Goal: Information Seeking & Learning: Learn about a topic

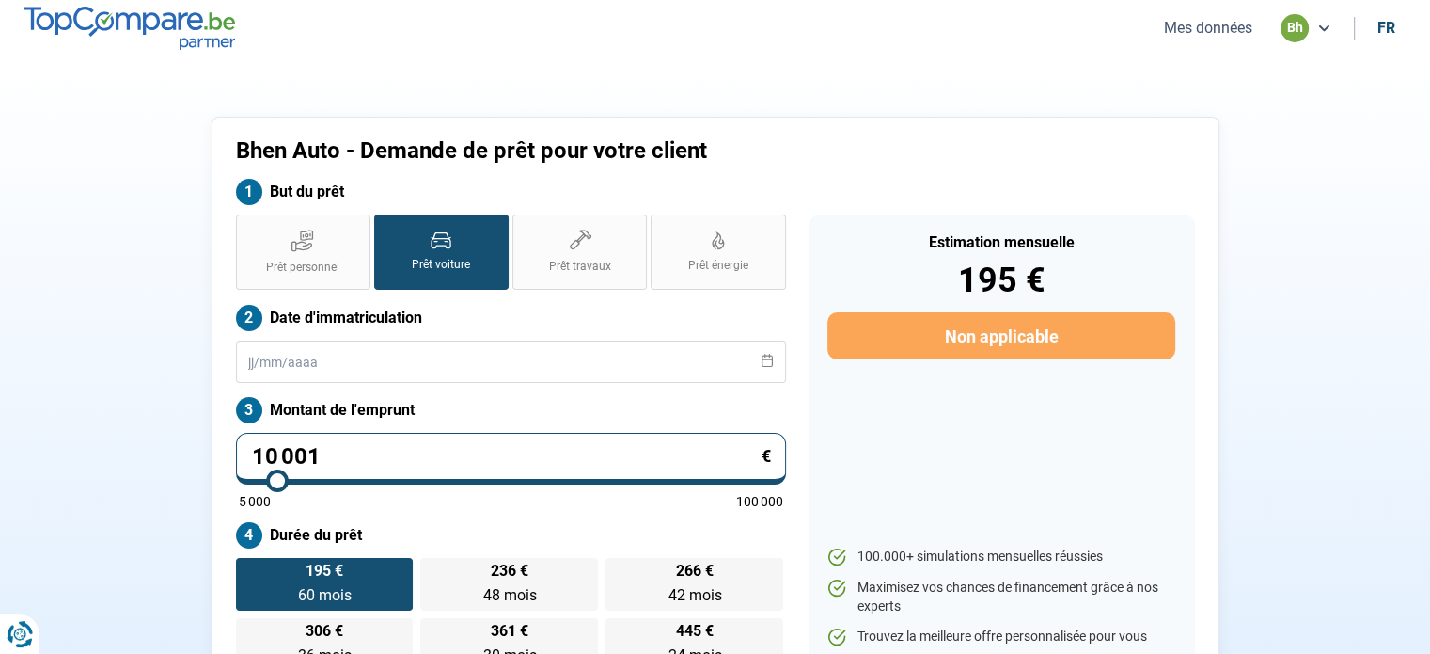
type input "11 750"
type input "11750"
type input "13 250"
type input "13250"
type input "15 250"
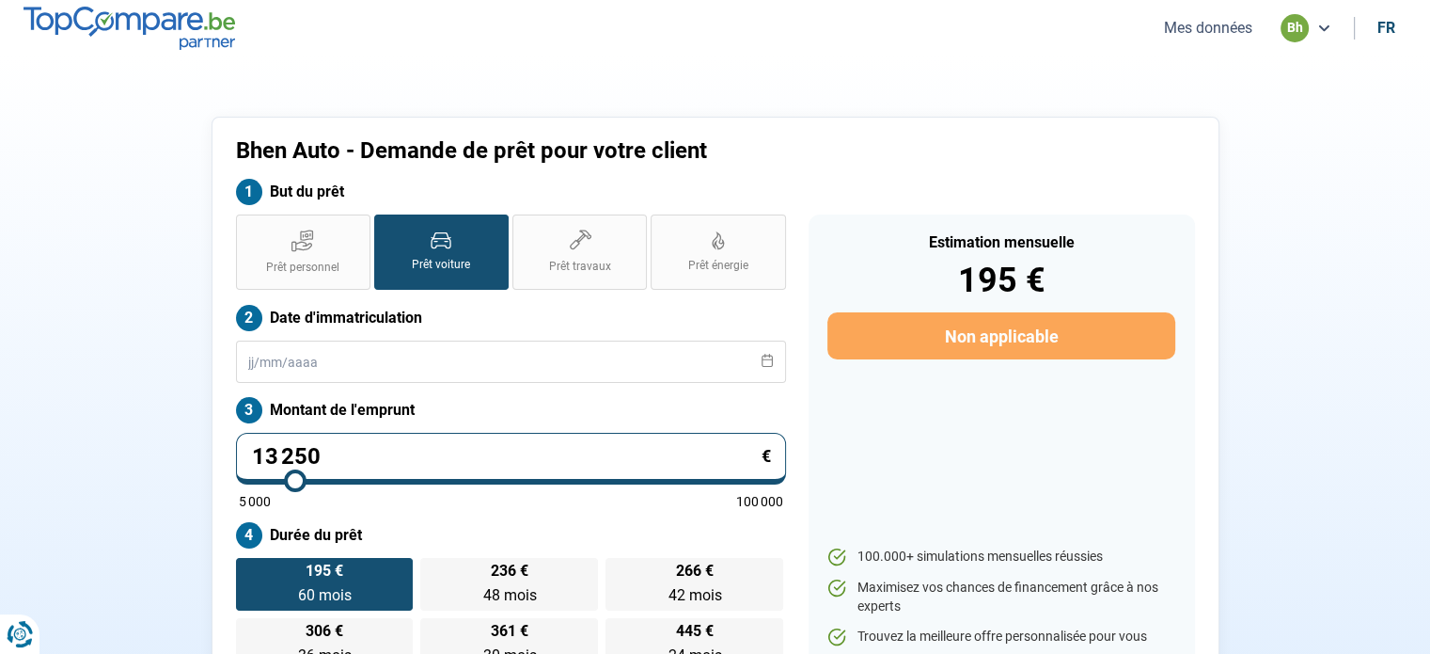
type input "15250"
type input "16 250"
type input "16250"
type input "17 000"
type input "17000"
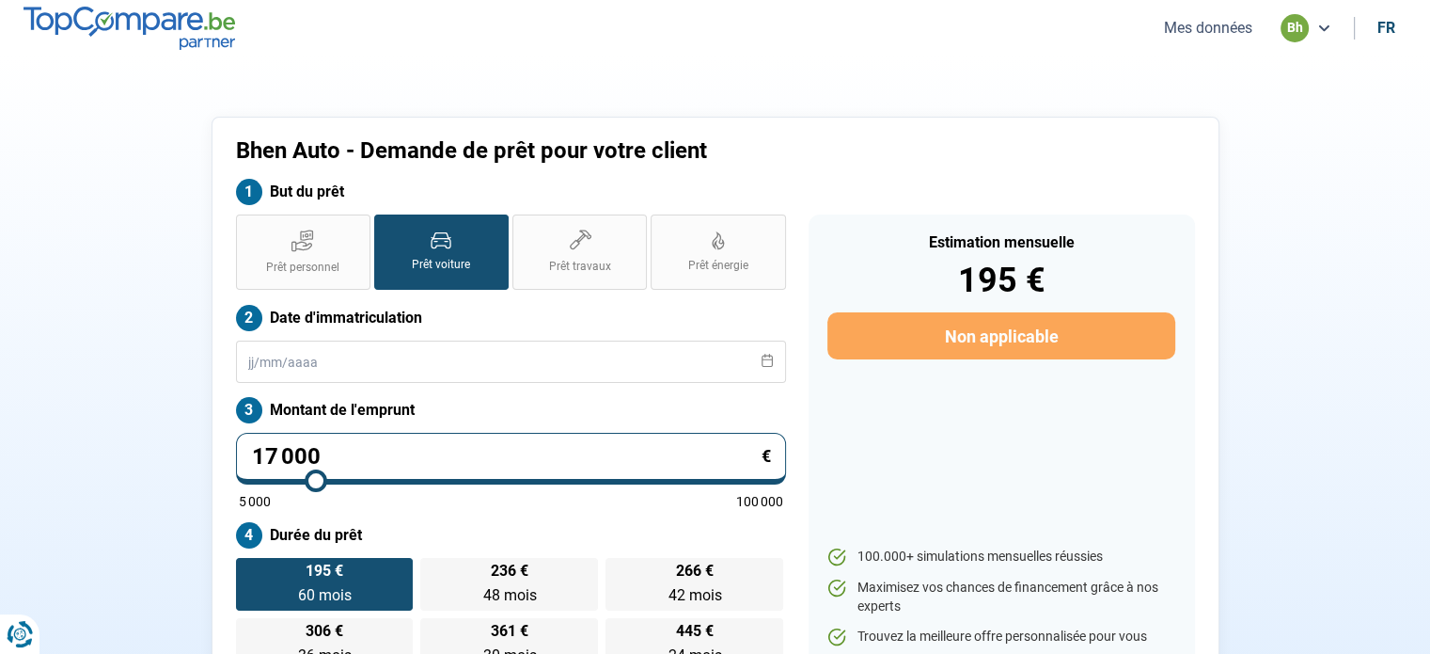
type input "17 750"
type input "17750"
type input "18 000"
type input "18000"
type input "18 250"
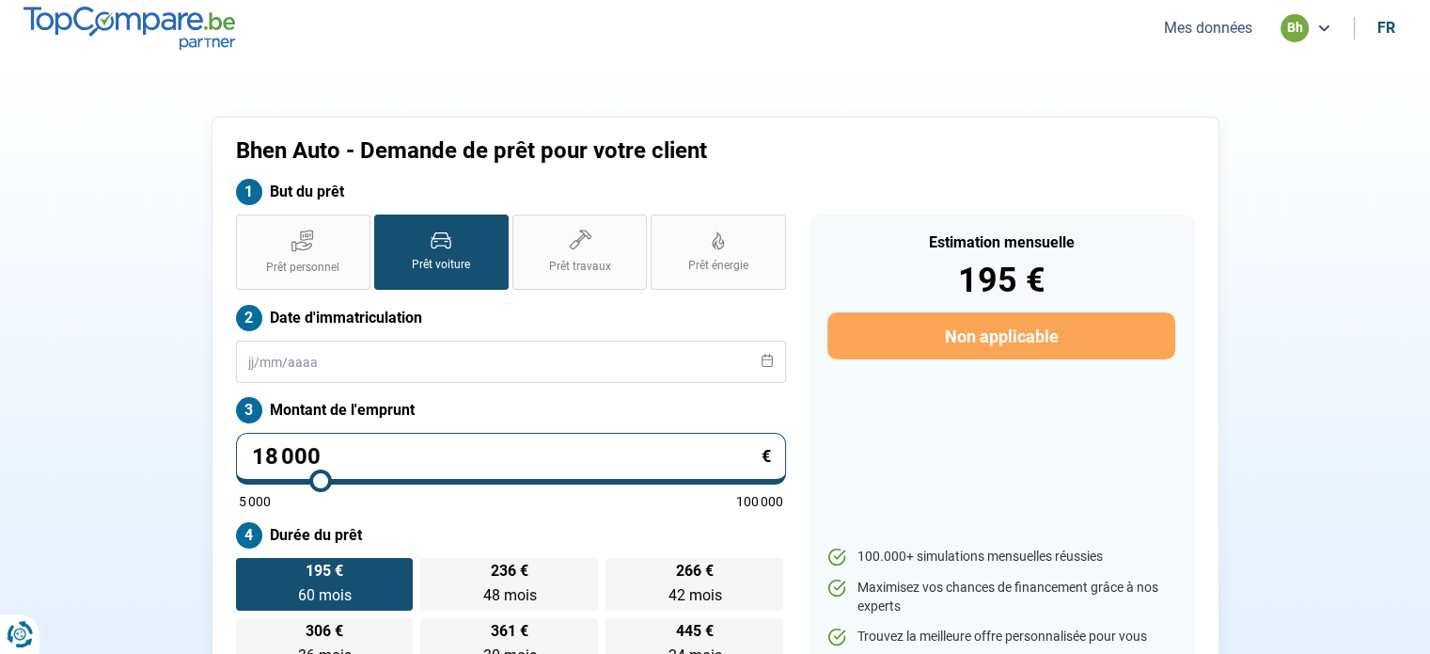
type input "18250"
type input "18 750"
type input "18750"
type input "19 000"
drag, startPoint x: 281, startPoint y: 479, endPoint x: 326, endPoint y: 485, distance: 45.6
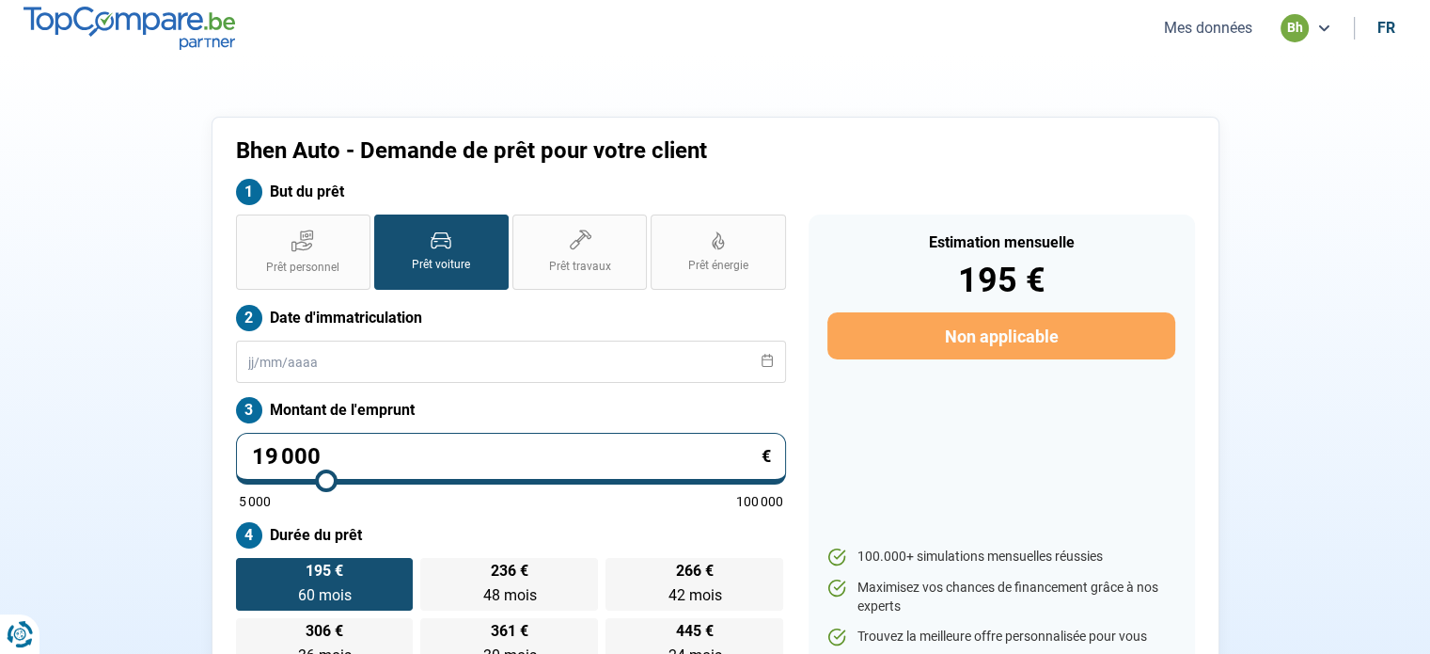
type input "19000"
click at [326, 482] on input "range" at bounding box center [511, 481] width 545 height 4
type input "19 250"
type input "19250"
type input "19 500"
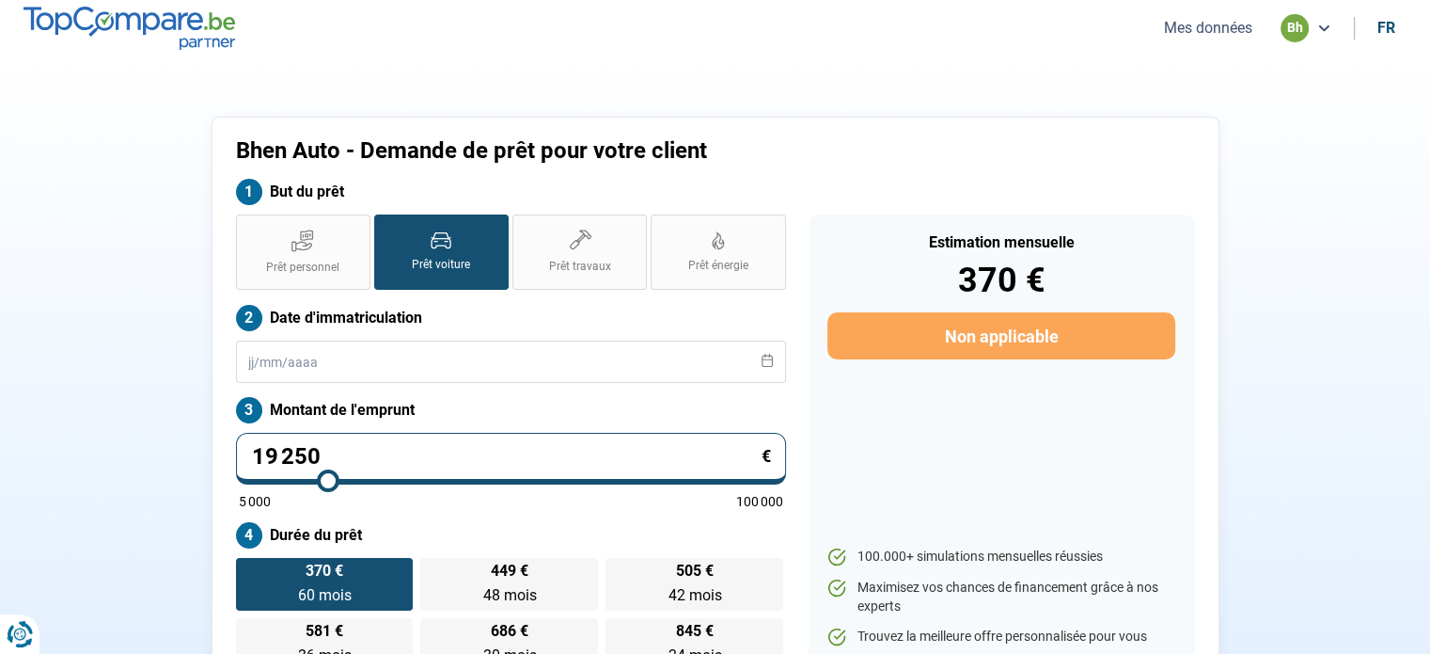
type input "19500"
type input "20 250"
type input "20250"
type input "21 000"
type input "21000"
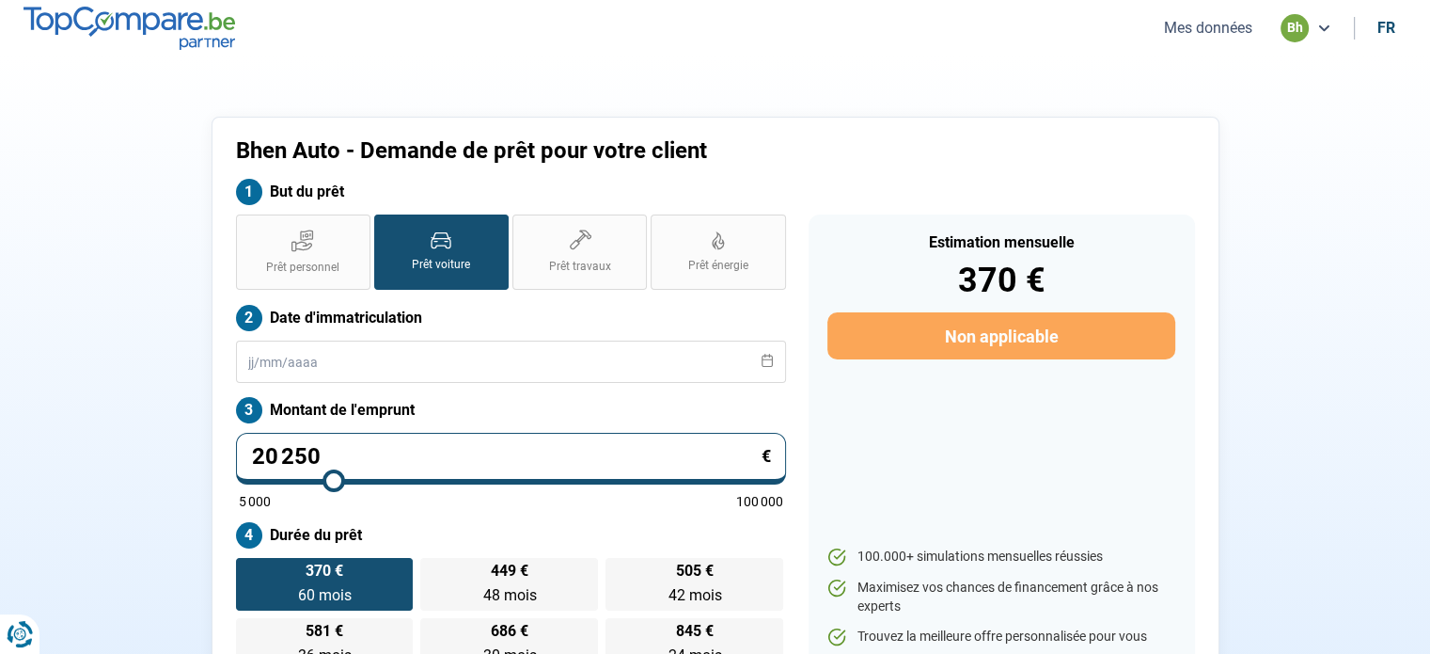
scroll to position [4, 0]
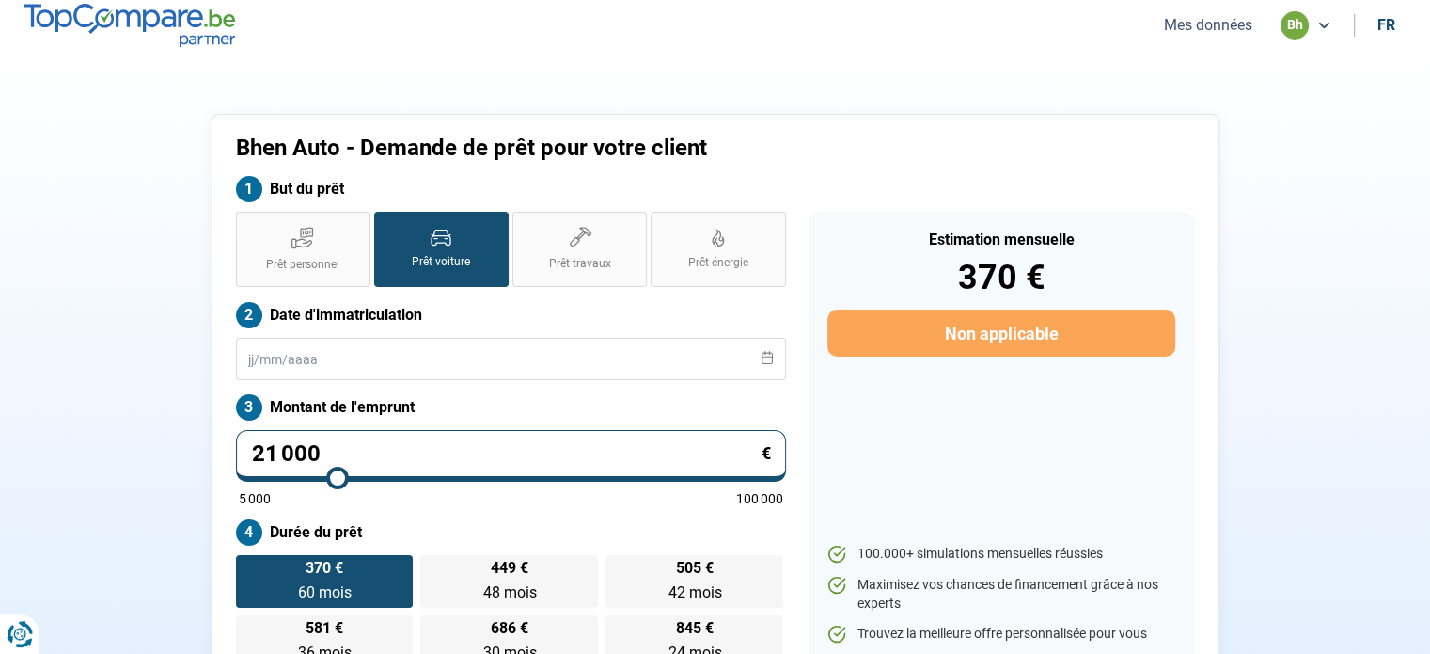
type input "21 750"
type input "21750"
type input "22 750"
type input "22750"
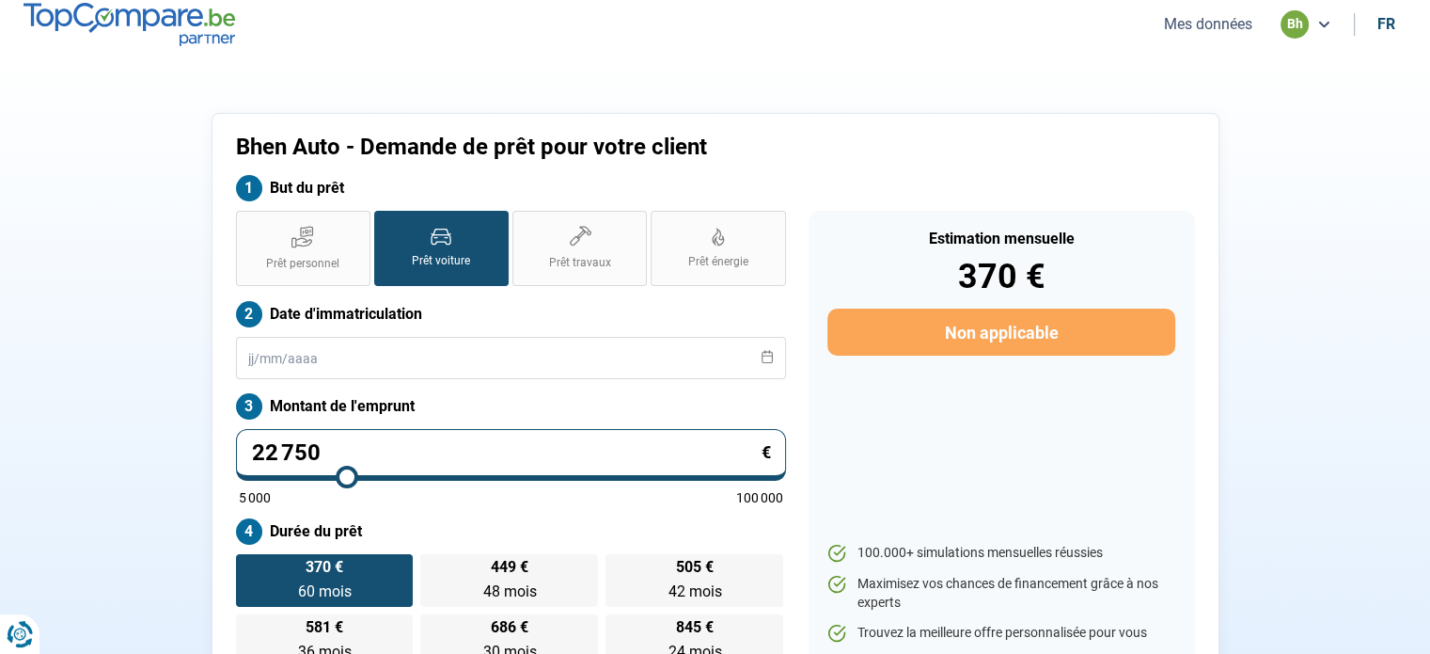
type input "23 250"
type input "23250"
type input "23 750"
type input "23750"
type input "24 250"
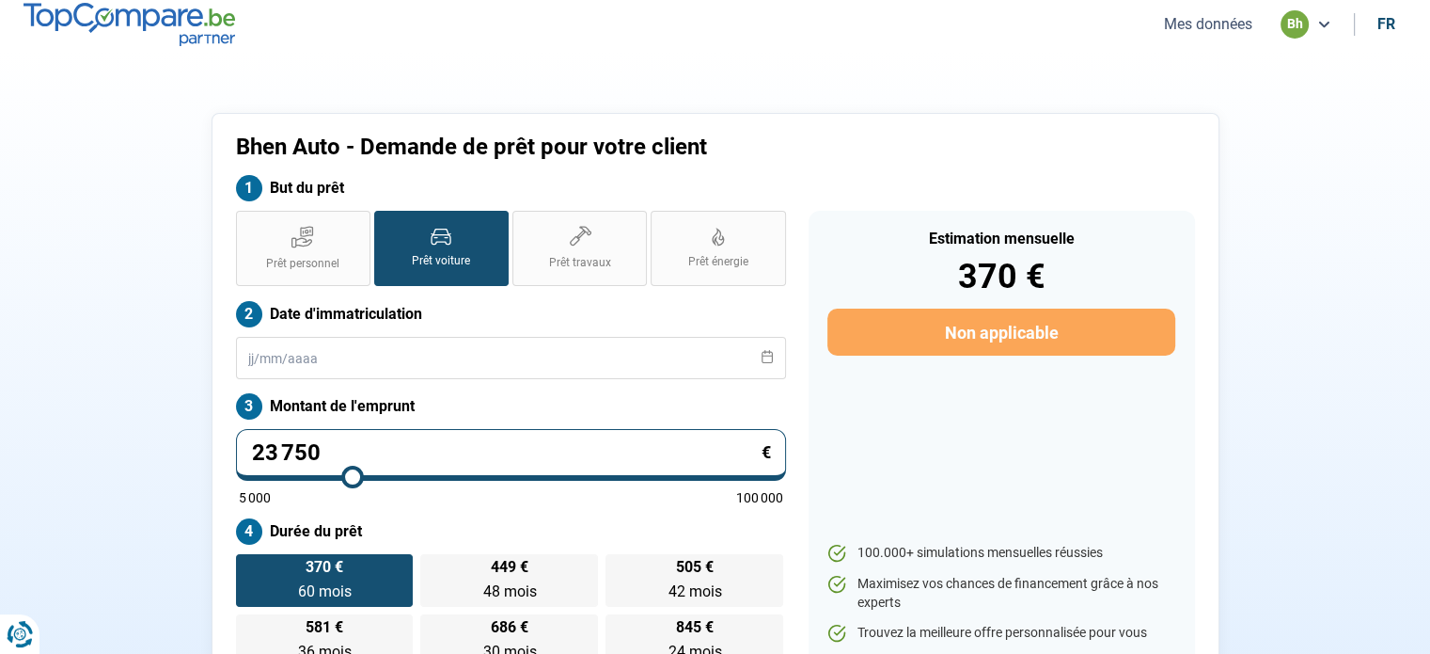
type input "24250"
type input "24 750"
type input "24750"
type input "25 250"
type input "25250"
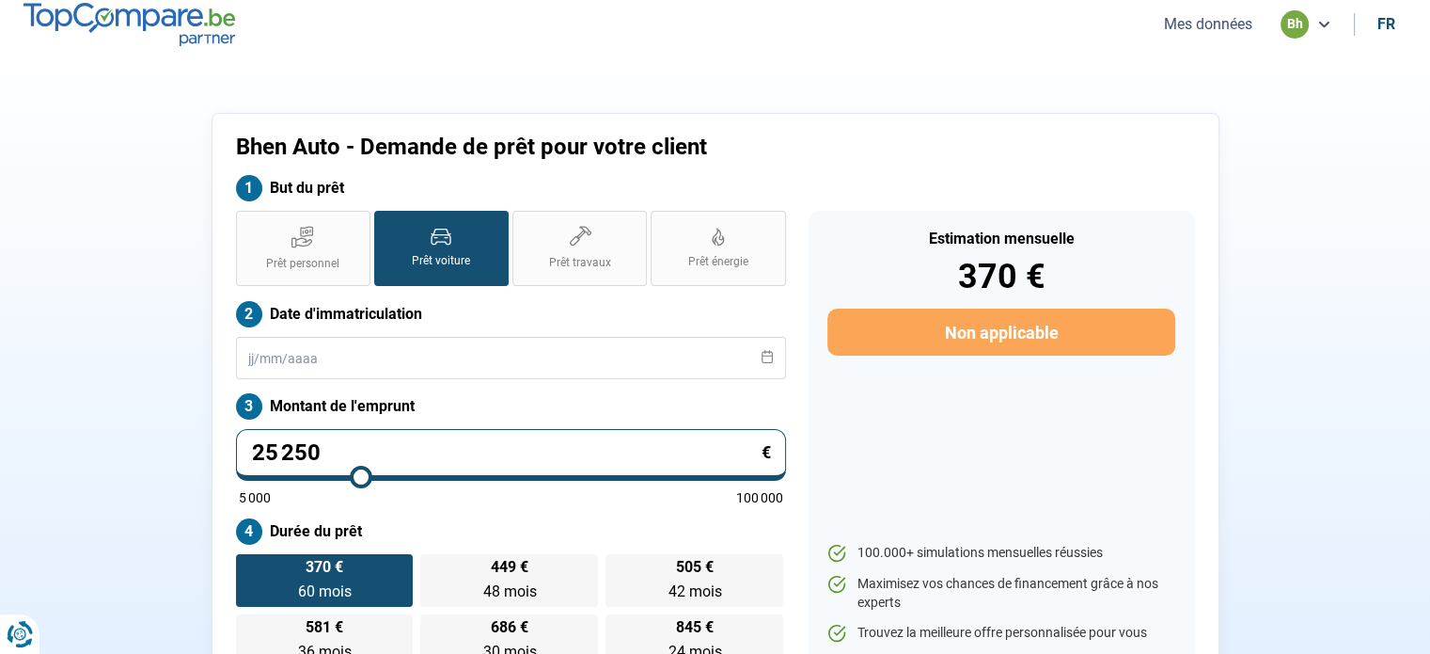
type input "25 500"
drag, startPoint x: 326, startPoint y: 485, endPoint x: 362, endPoint y: 488, distance: 35.8
type input "25500"
click at [362, 479] on input "range" at bounding box center [511, 477] width 545 height 4
